Goal: Check status: Check status

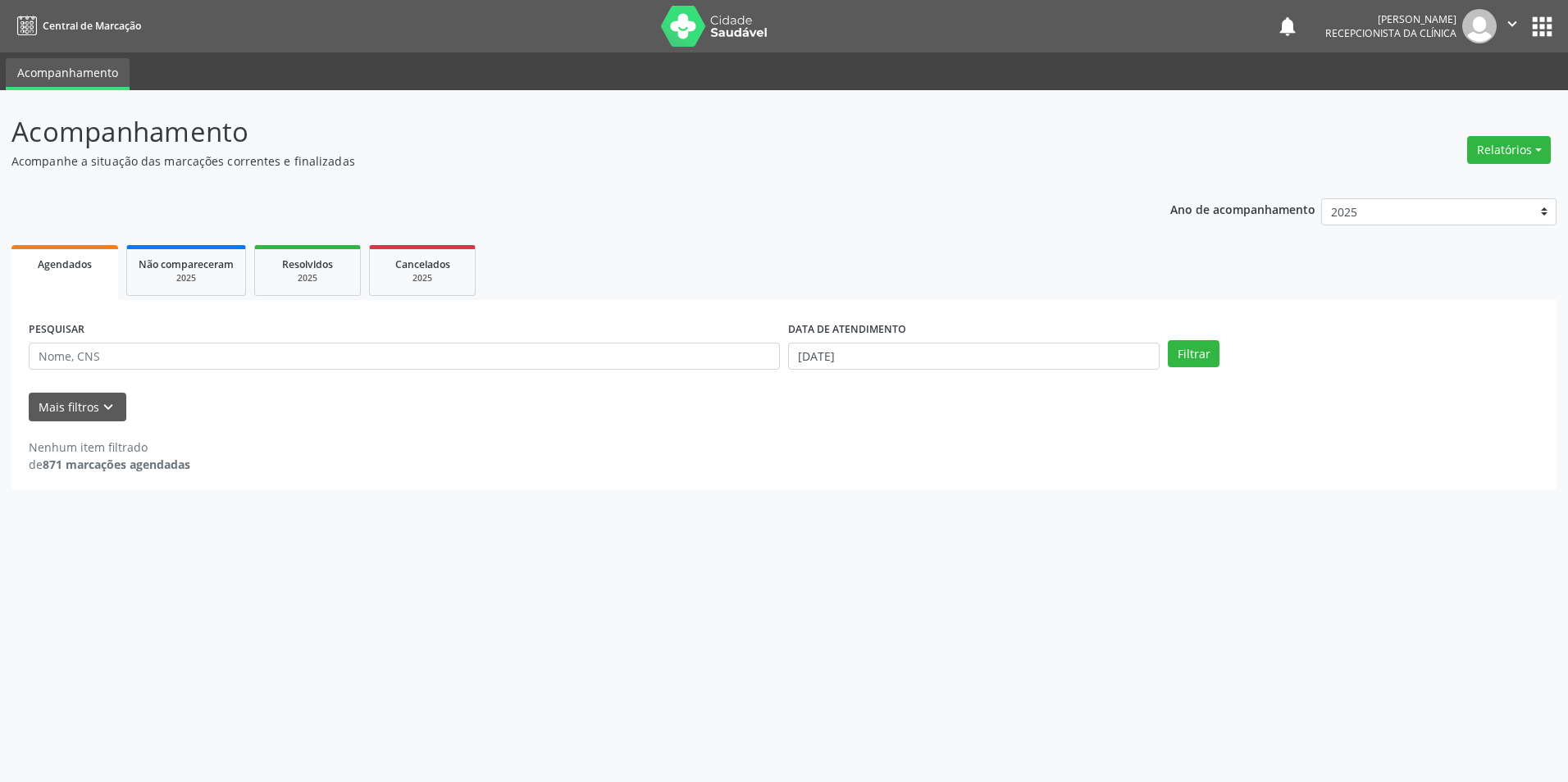
select select "7"
click at [924, 349] on input "[DATE]" at bounding box center [974, 357] width 372 height 28
click at [915, 569] on span "27" at bounding box center [908, 571] width 32 height 32
type input "[DATE]"
click at [914, 569] on span "27" at bounding box center [908, 571] width 32 height 32
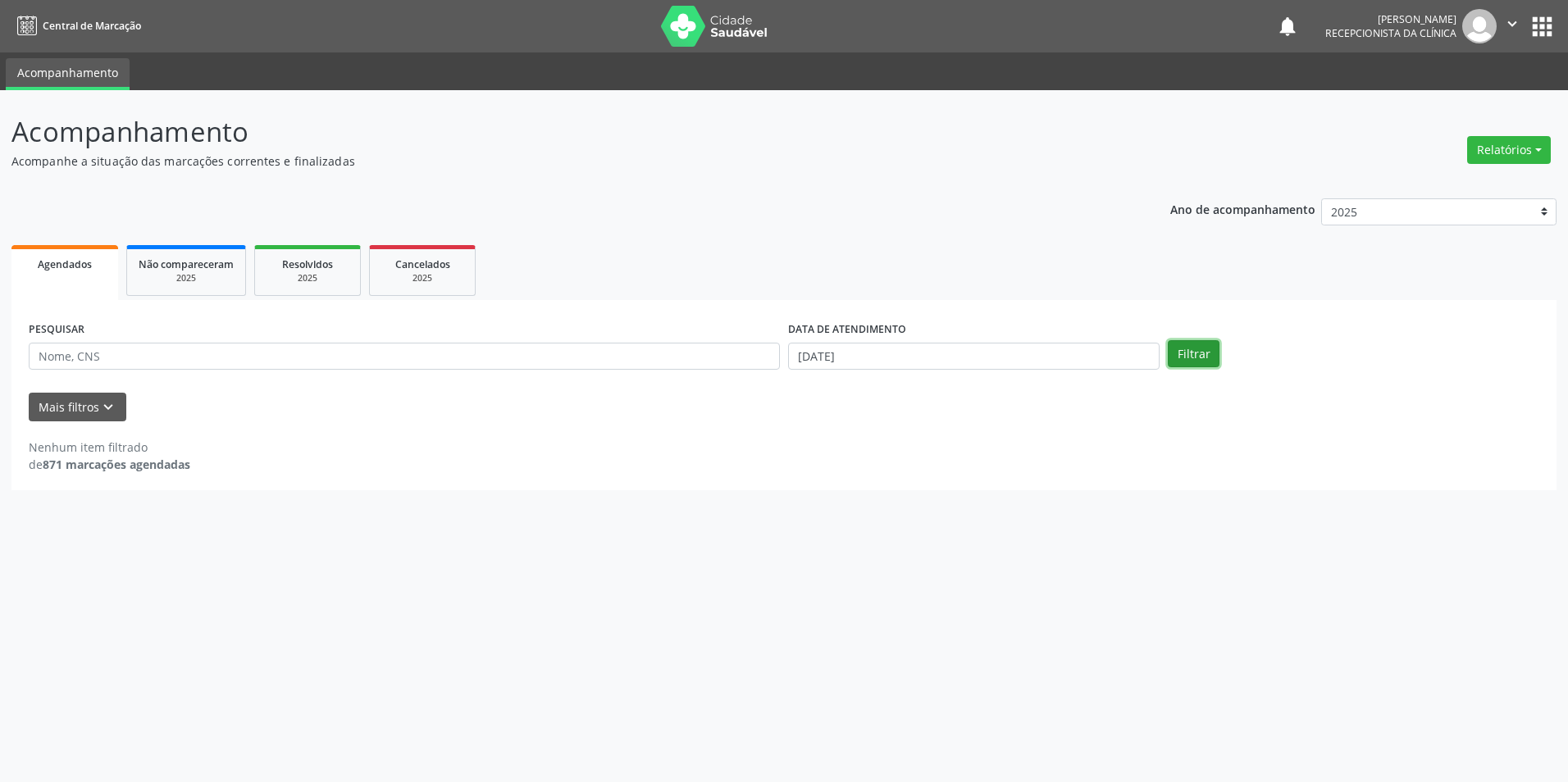
click at [1194, 356] on button "Filtrar" at bounding box center [1194, 354] width 52 height 28
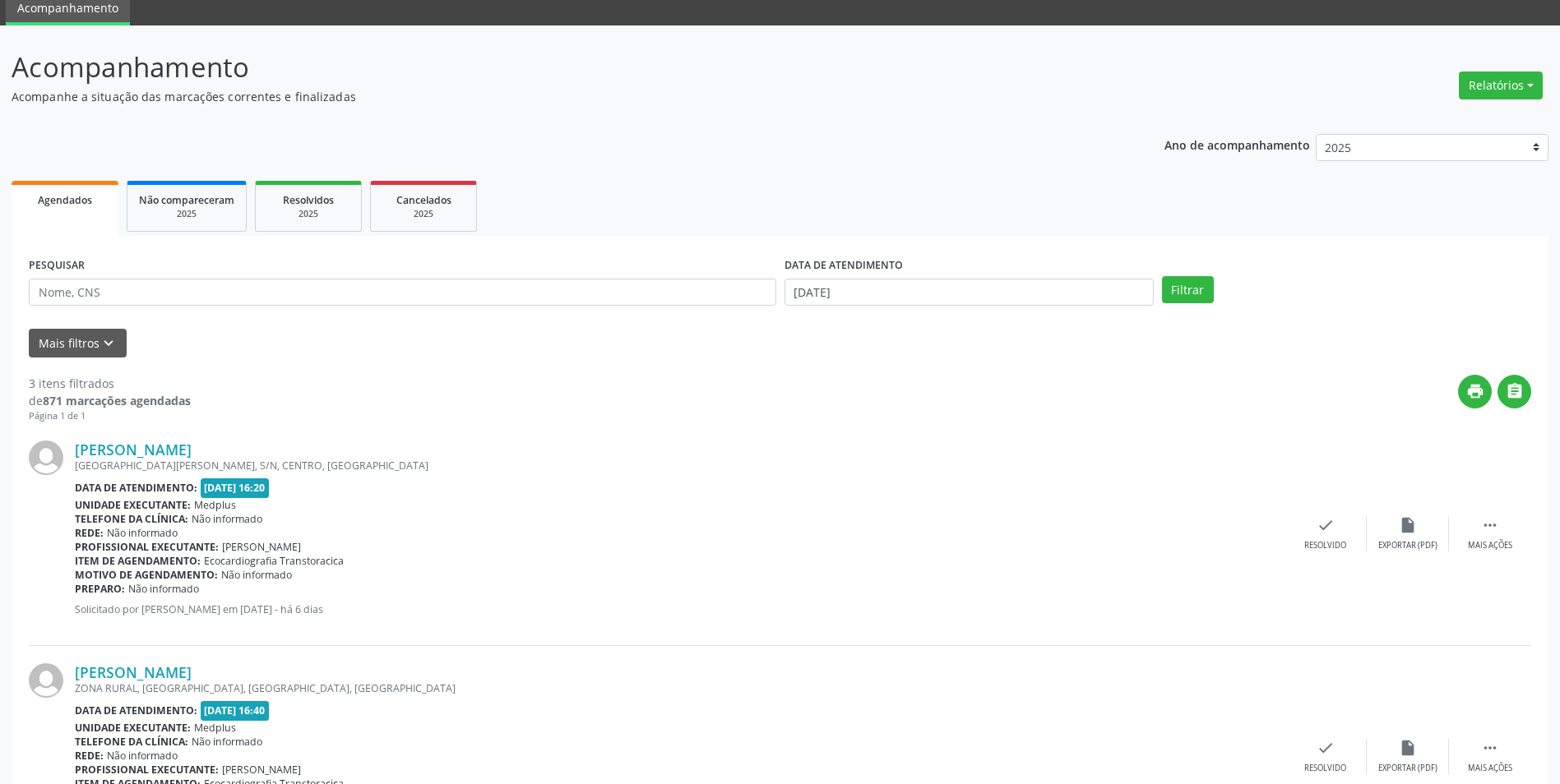
scroll to position [400, 0]
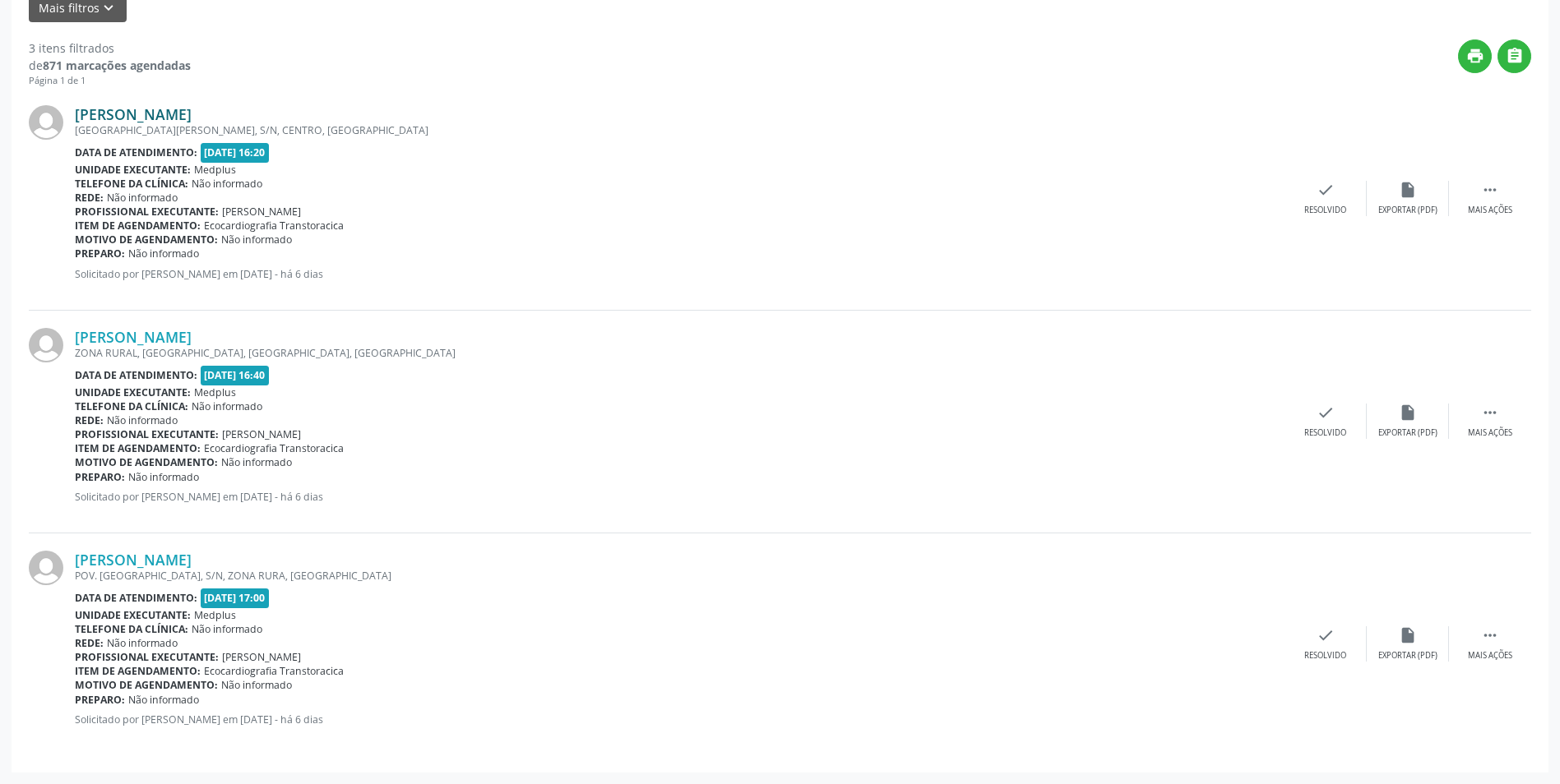
click at [155, 114] on link "[PERSON_NAME]" at bounding box center [132, 114] width 117 height 18
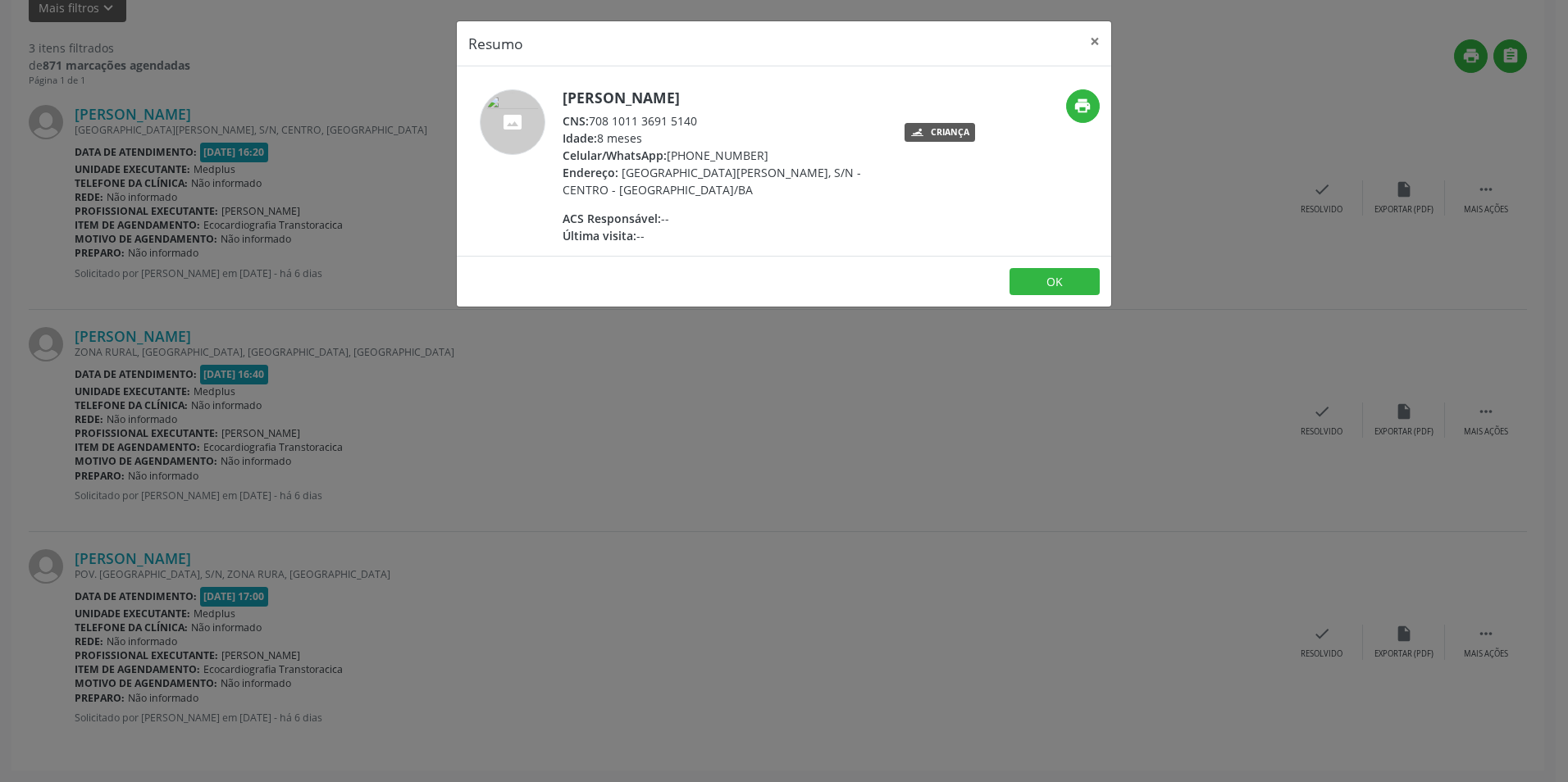
click at [693, 438] on div "Resumo × [PERSON_NAME] CNS: 708 1011 3691 5140 Idade: 8 meses Celular/WhatsApp:…" at bounding box center [784, 391] width 1568 height 782
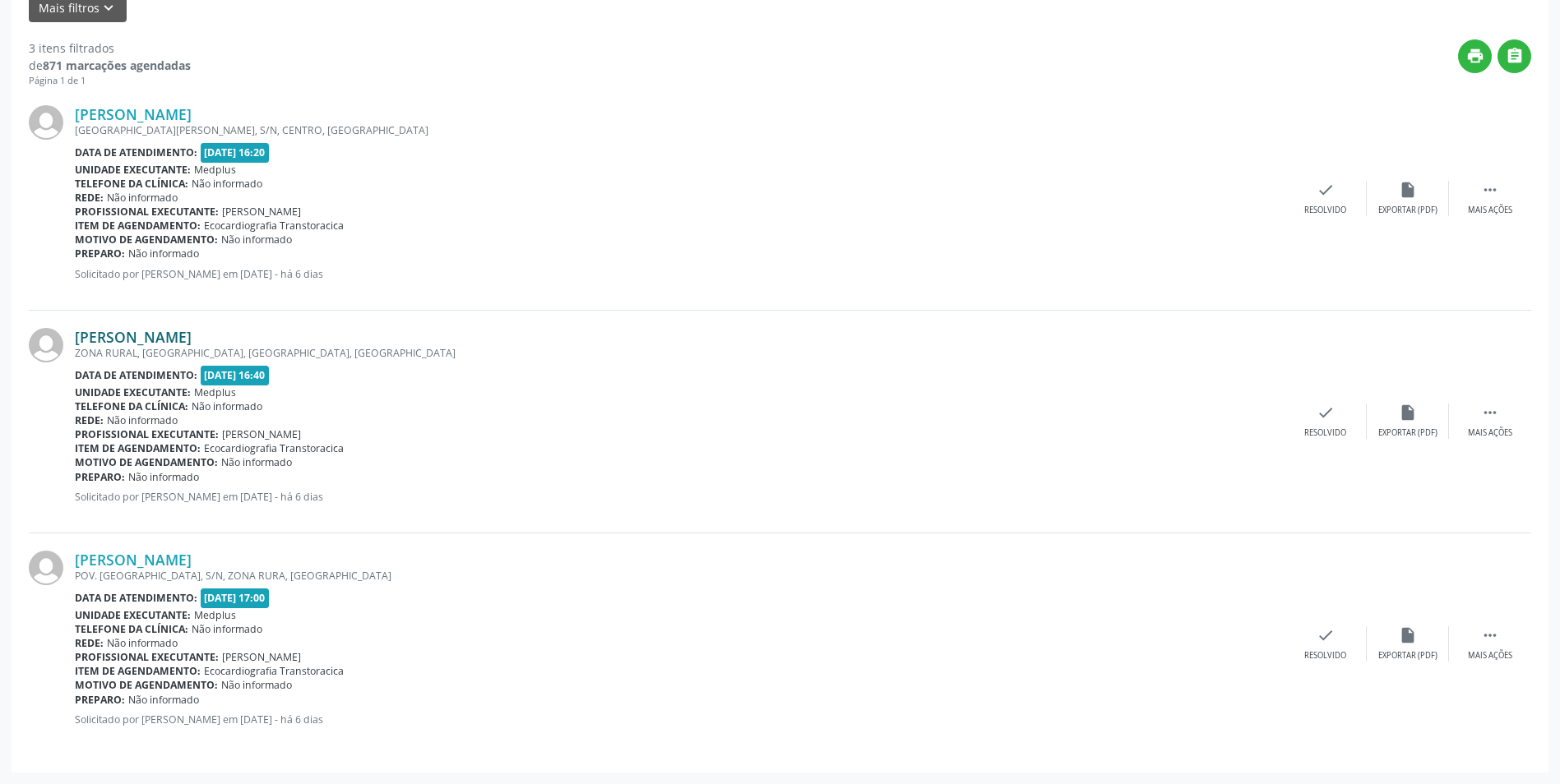
click at [115, 329] on link "[PERSON_NAME]" at bounding box center [132, 337] width 117 height 18
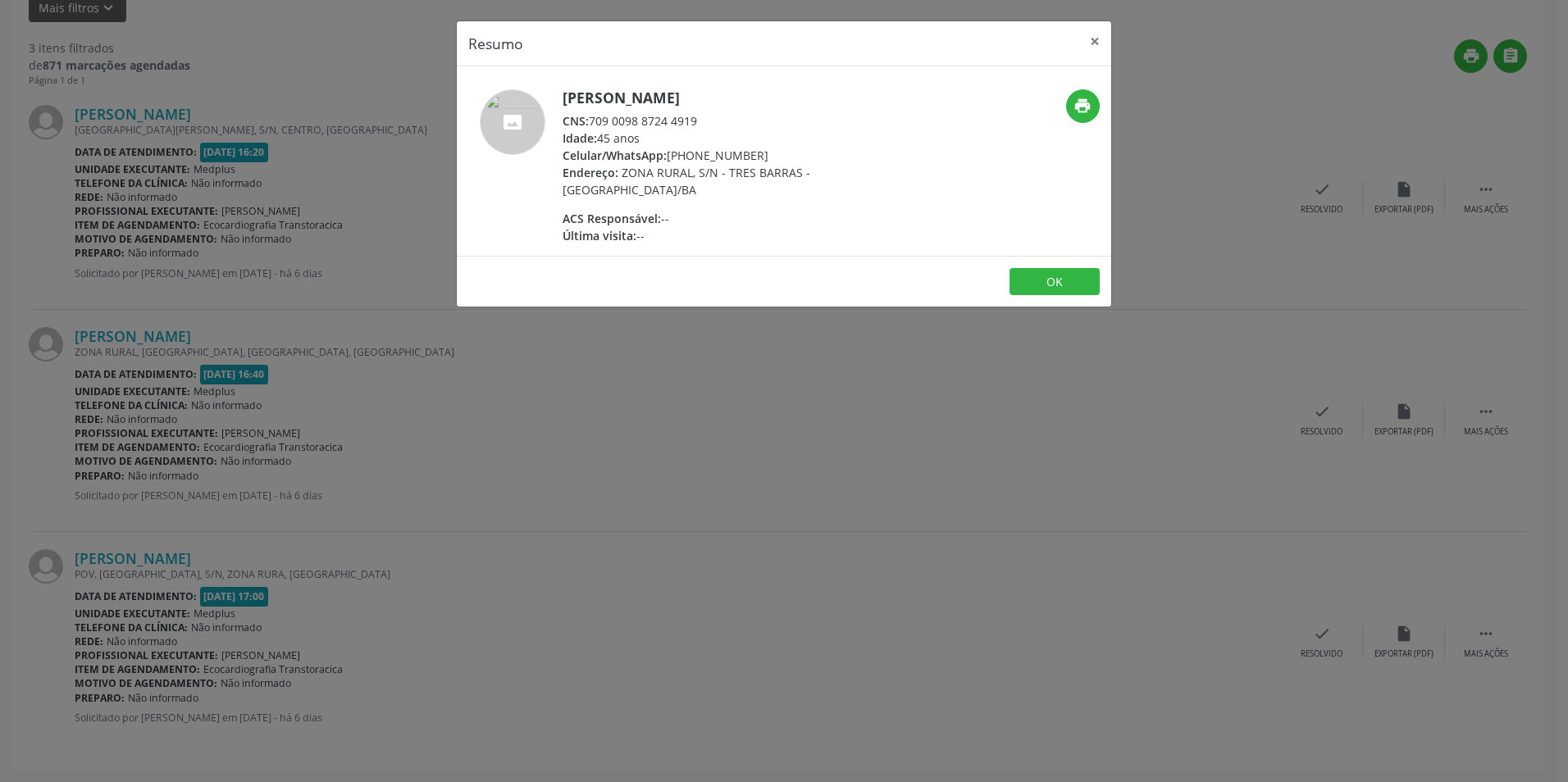
click at [721, 353] on div "Resumo × [PERSON_NAME] CNS: 709 0098 8724 4919 Idade: 45 anos Celular/WhatsApp:…" at bounding box center [784, 391] width 1568 height 782
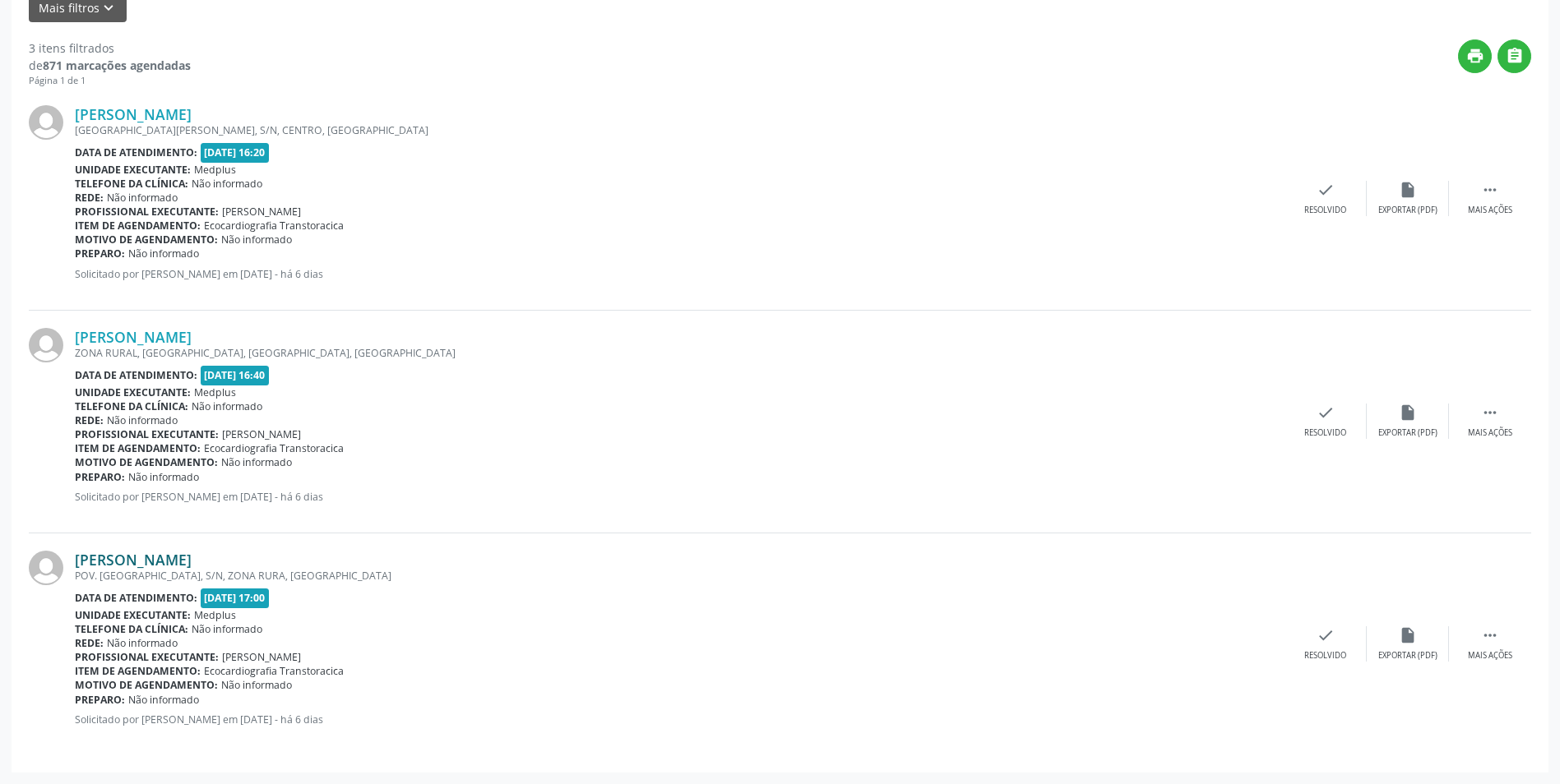
click at [190, 557] on link "[PERSON_NAME]" at bounding box center [132, 559] width 117 height 18
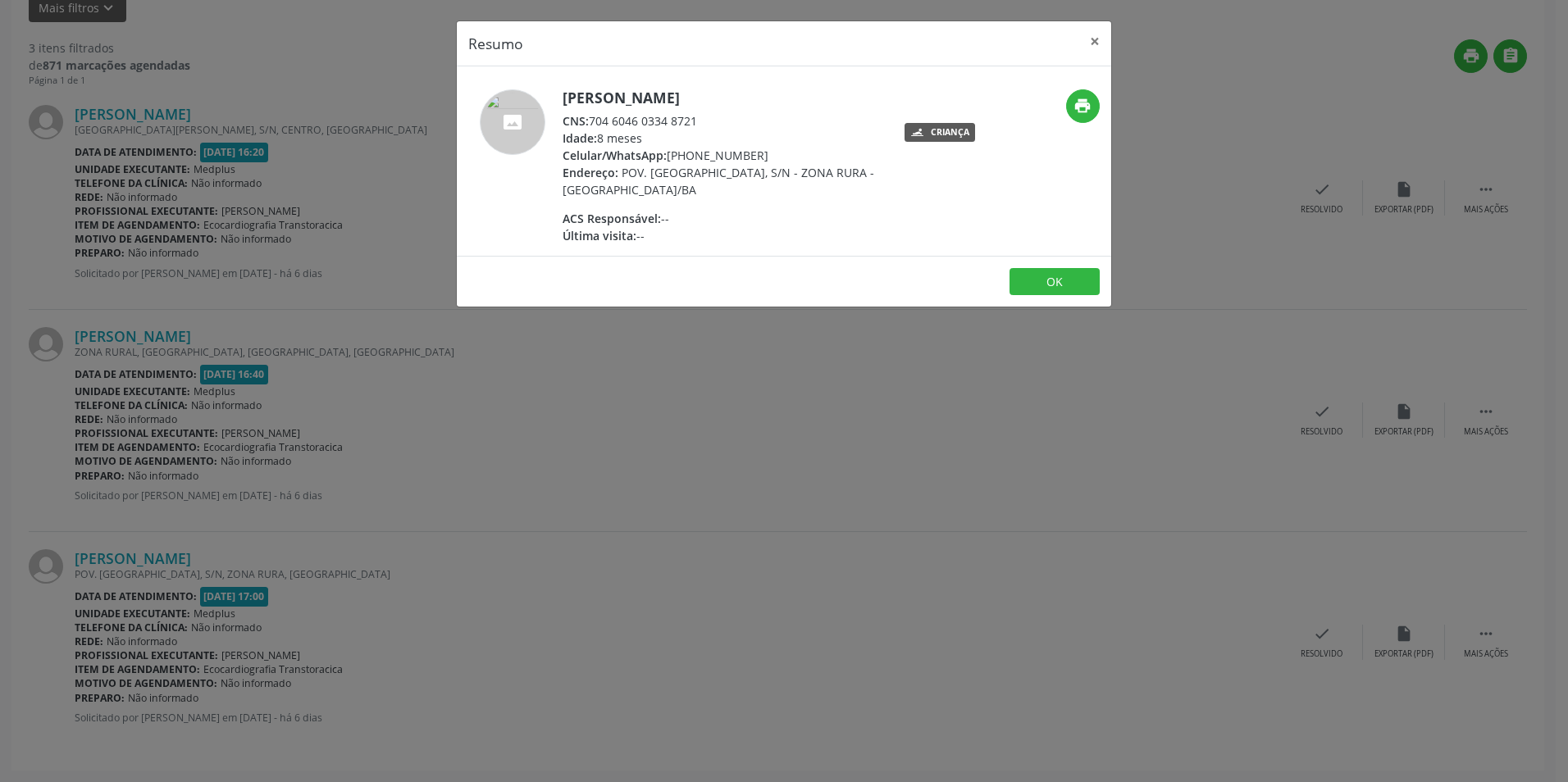
click at [689, 437] on div "Resumo × [PERSON_NAME] CNS: 704 6046 0334 8721 Idade: 8 meses Celular/WhatsApp:…" at bounding box center [784, 391] width 1568 height 782
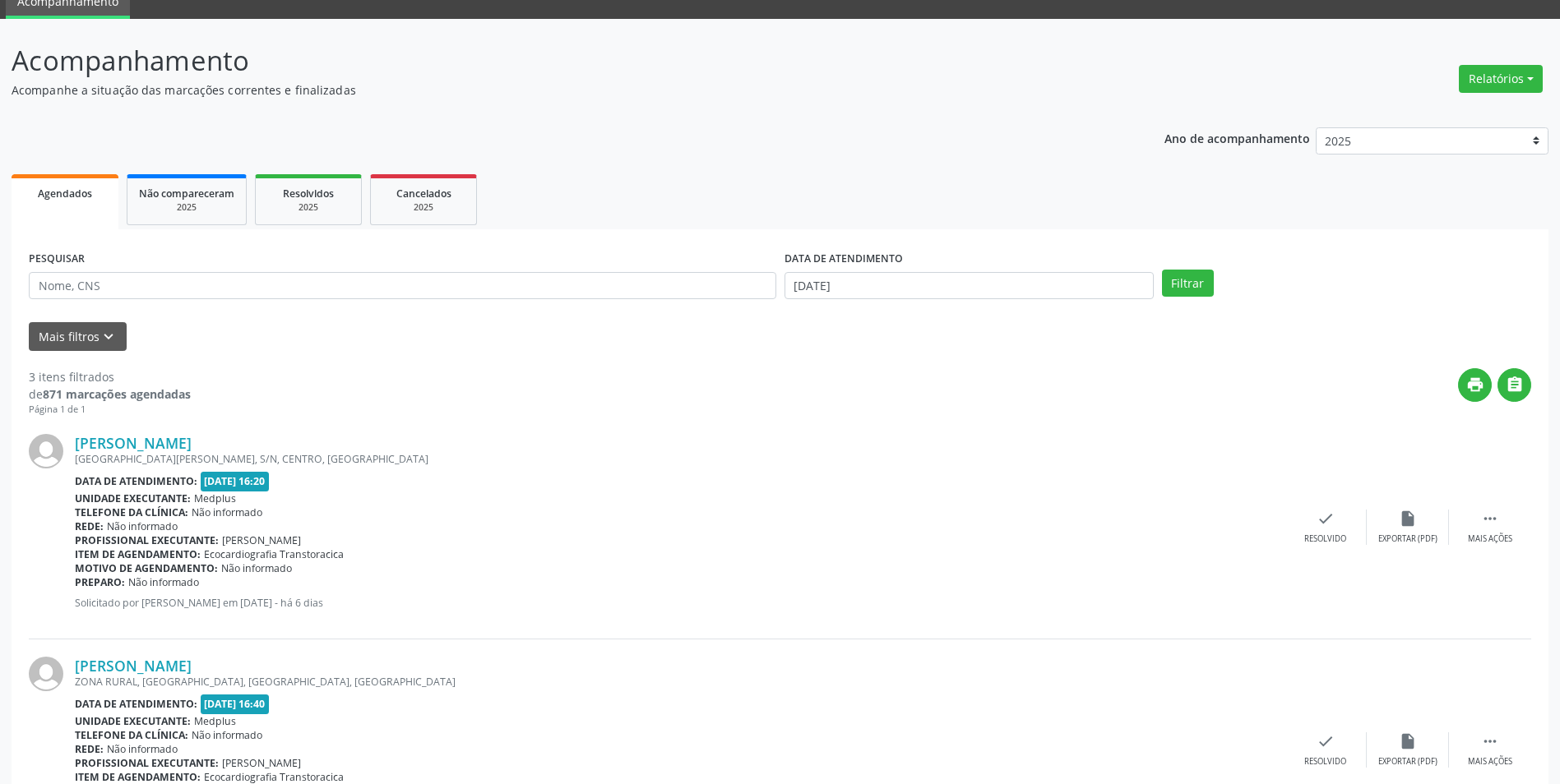
scroll to position [0, 0]
